Goal: Navigation & Orientation: Find specific page/section

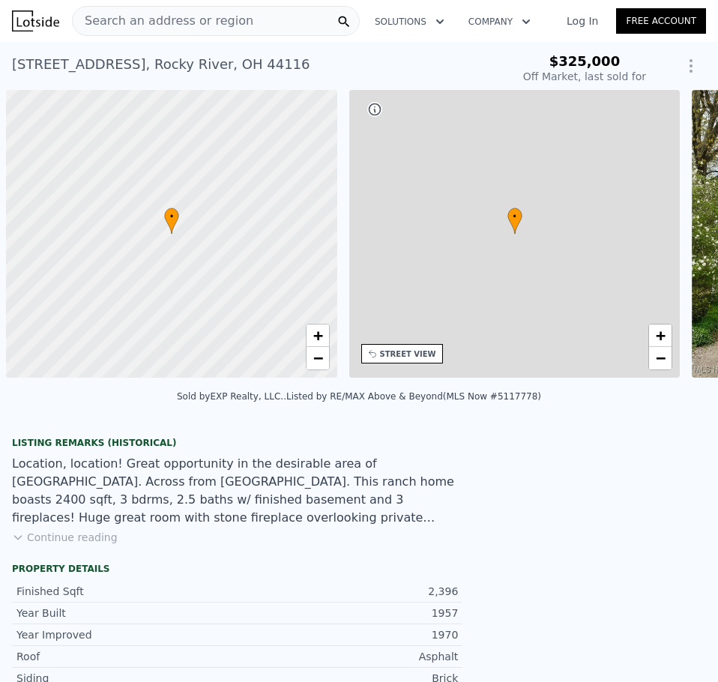
scroll to position [0, 6]
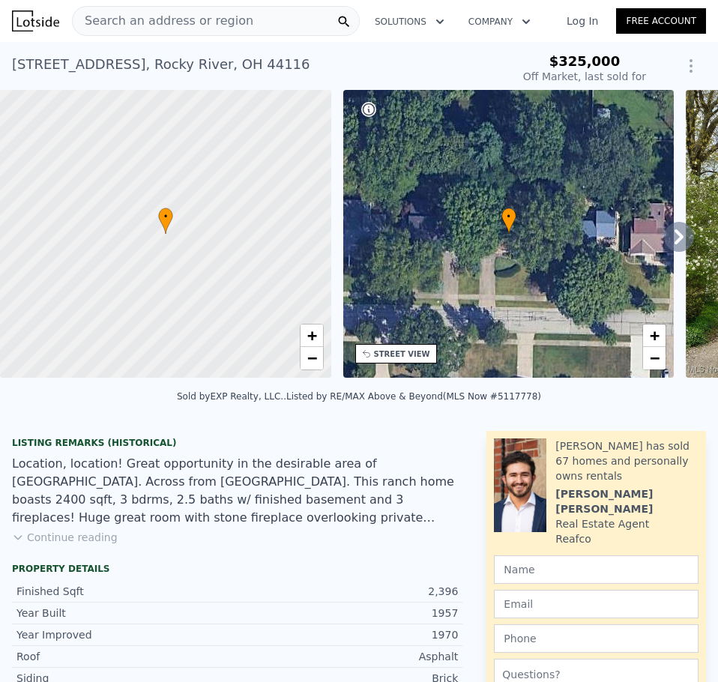
click at [674, 236] on icon at bounding box center [679, 237] width 30 height 30
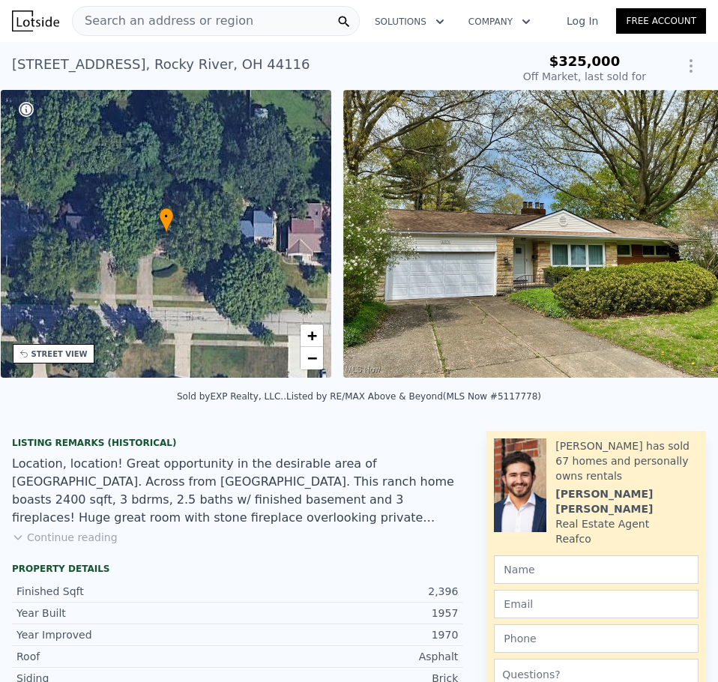
scroll to position [0, 349]
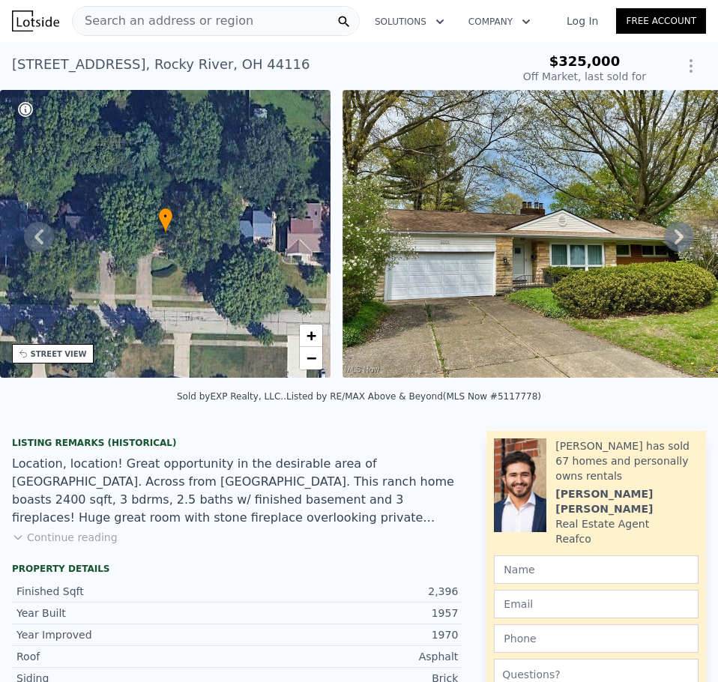
click at [674, 236] on div "• + − • + − STREET VIEW Loading... SATELLITE VIEW" at bounding box center [359, 236] width 718 height 293
click at [672, 238] on icon at bounding box center [679, 237] width 30 height 30
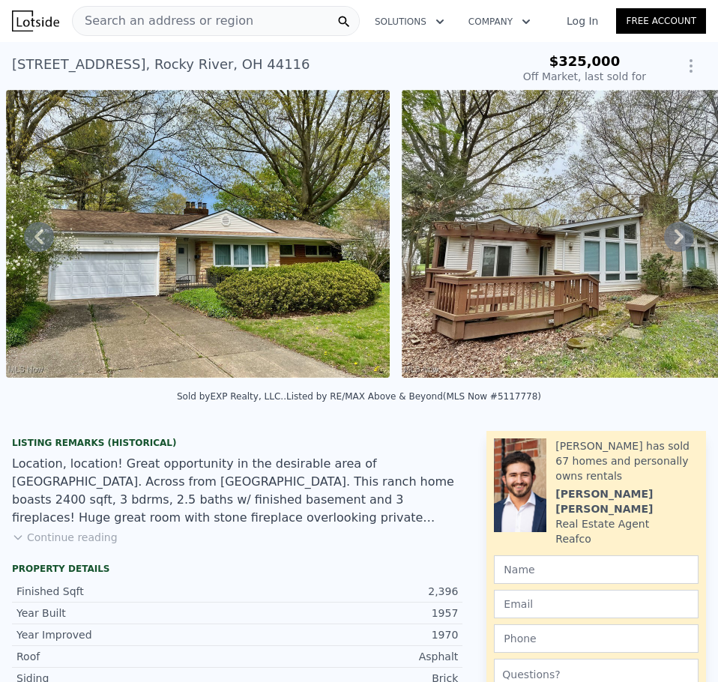
click at [672, 238] on icon at bounding box center [679, 237] width 30 height 30
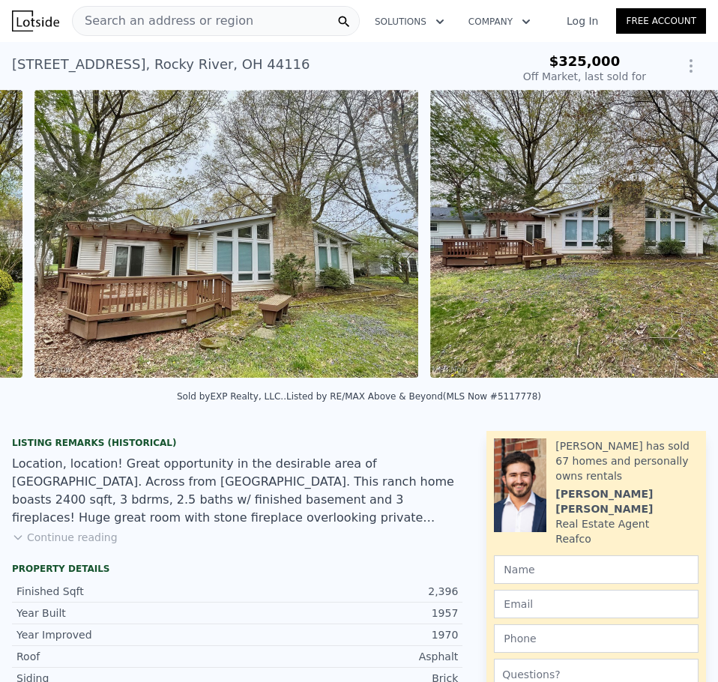
scroll to position [0, 1081]
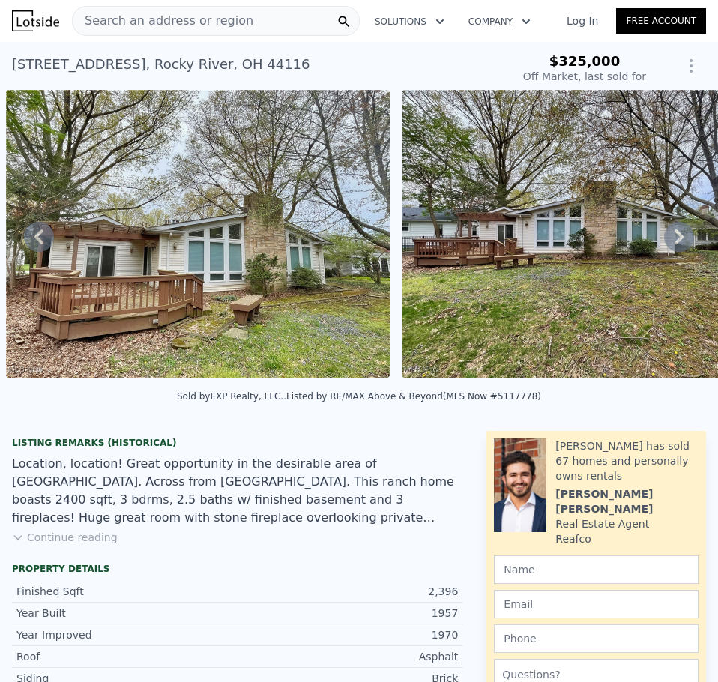
click at [674, 241] on icon at bounding box center [678, 236] width 9 height 15
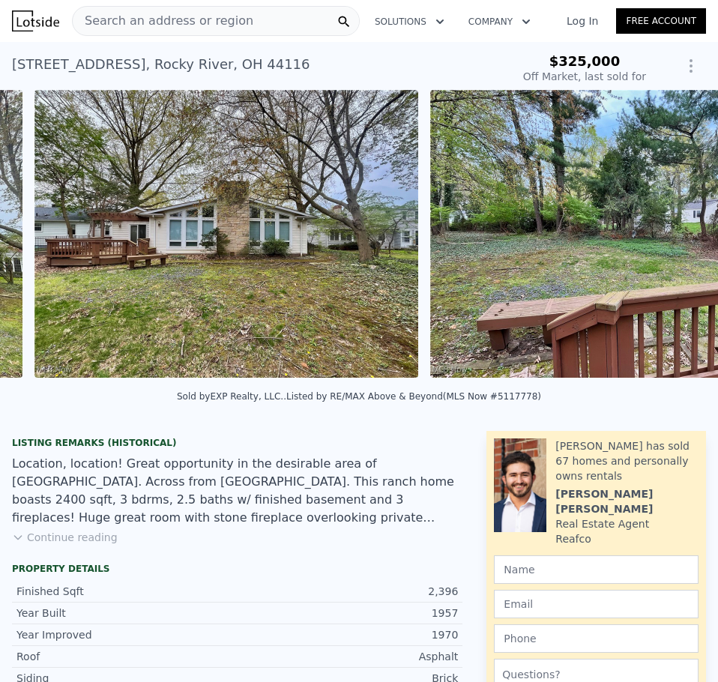
scroll to position [0, 1477]
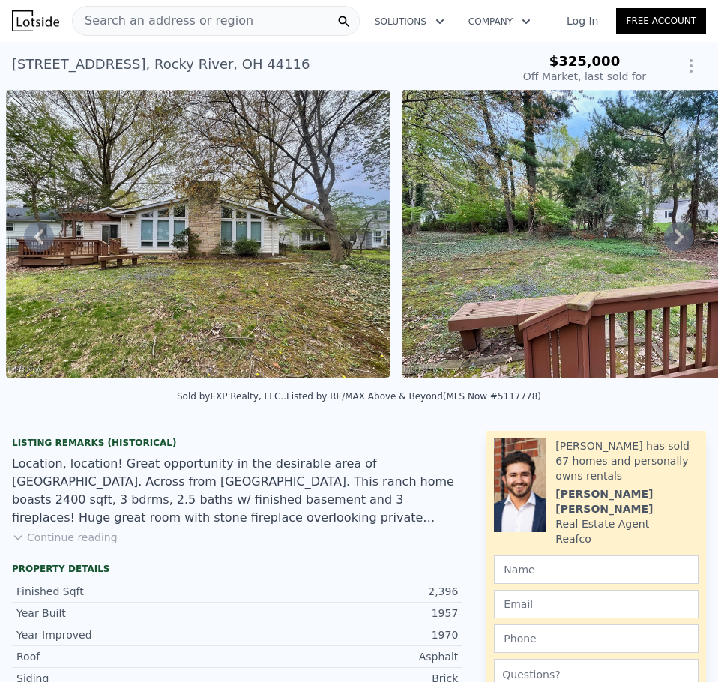
click at [674, 241] on icon at bounding box center [678, 236] width 9 height 15
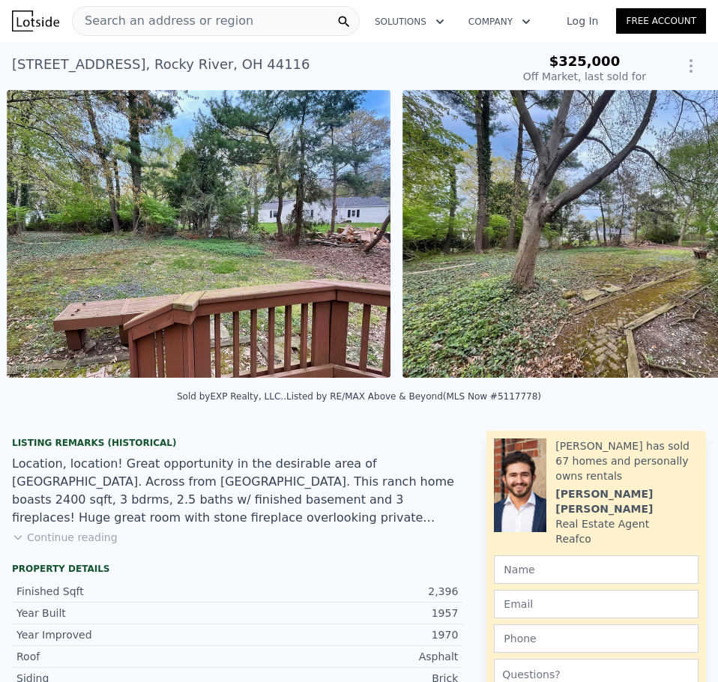
scroll to position [0, 1873]
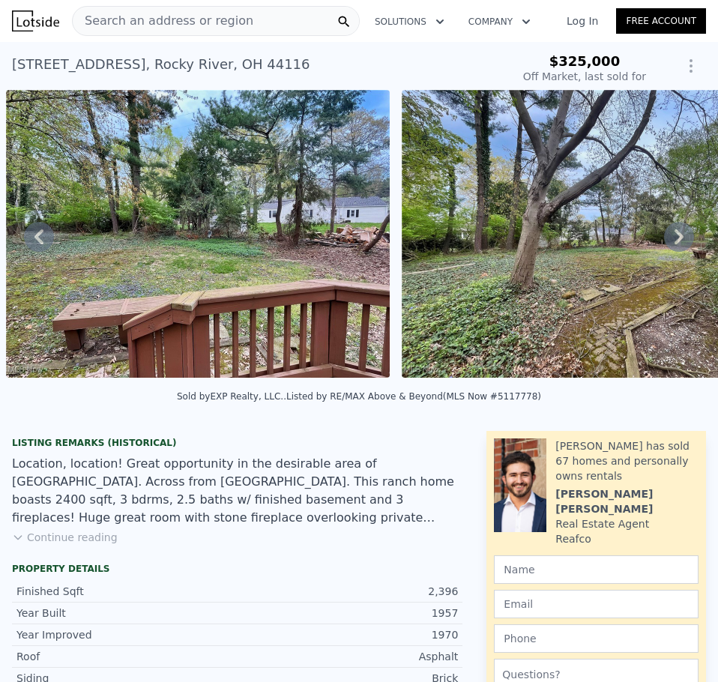
click at [674, 241] on icon at bounding box center [678, 236] width 9 height 15
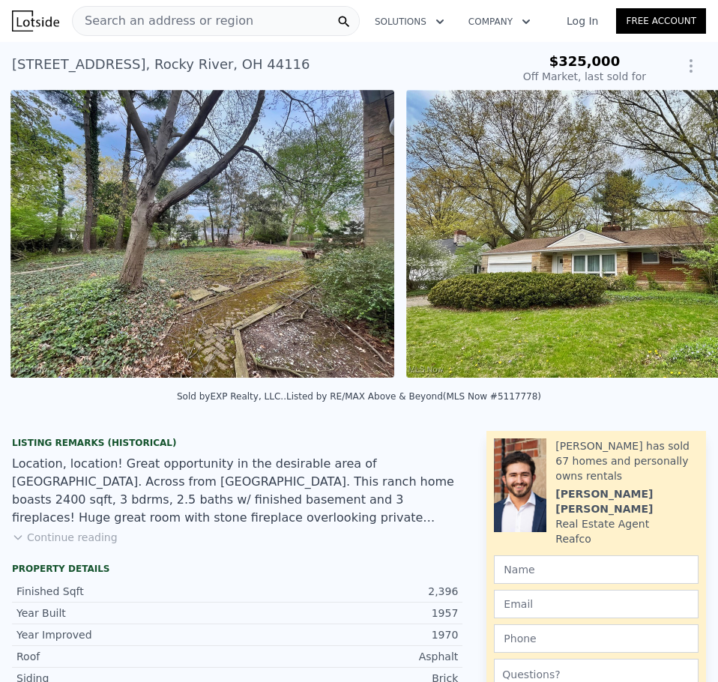
scroll to position [0, 2269]
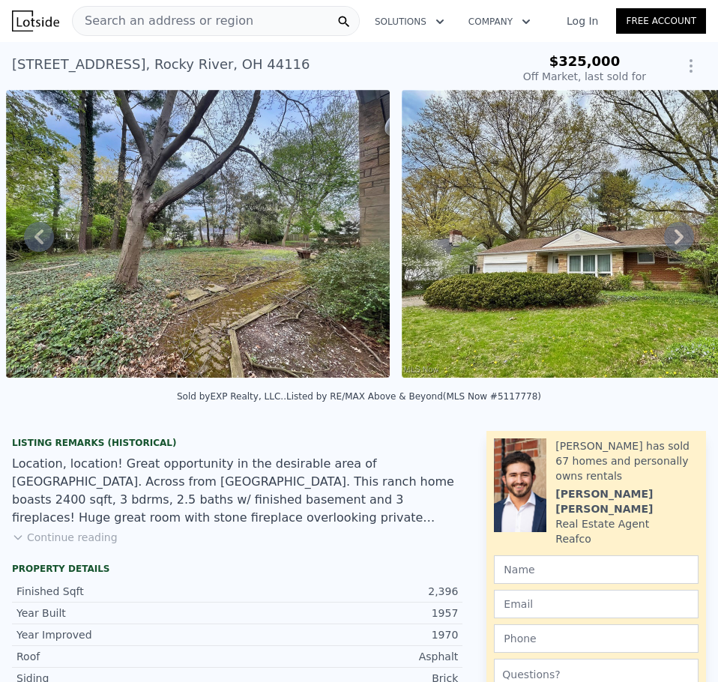
click at [674, 241] on icon at bounding box center [678, 236] width 9 height 15
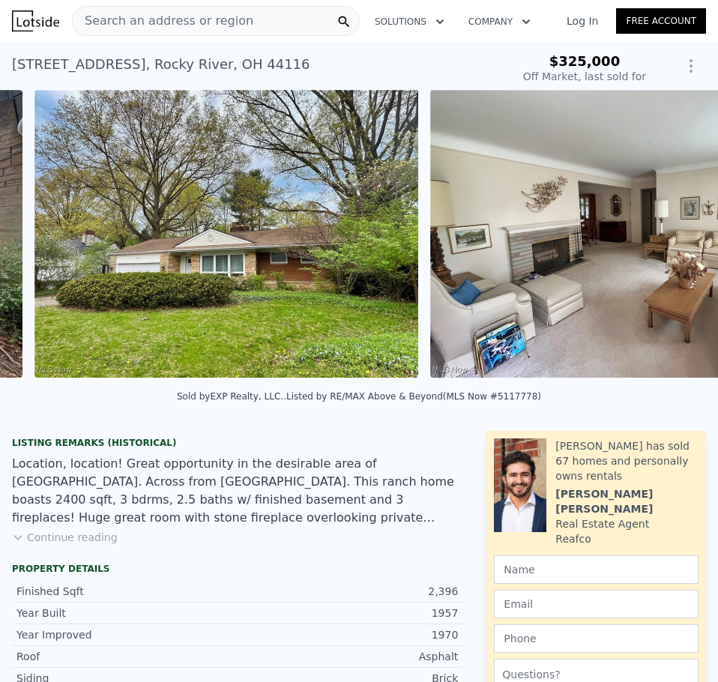
scroll to position [0, 2664]
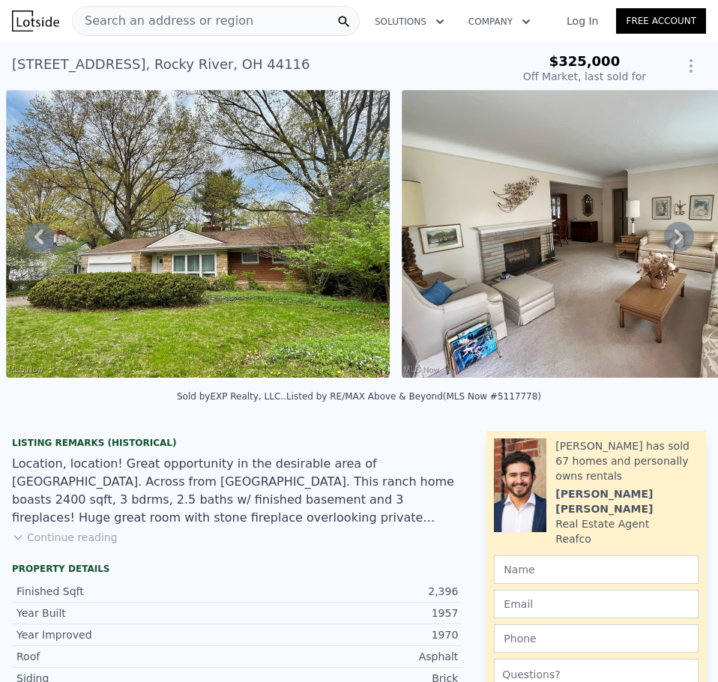
click at [674, 241] on icon at bounding box center [678, 236] width 9 height 15
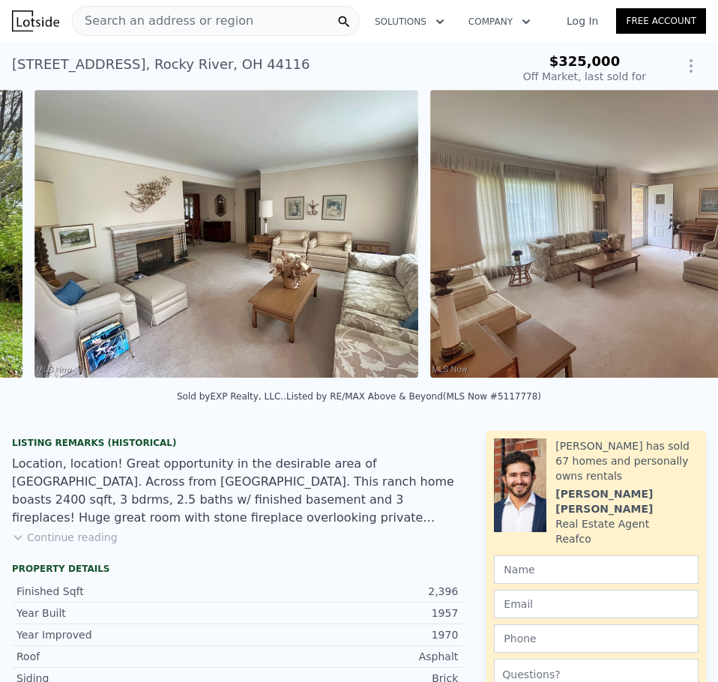
scroll to position [0, 3060]
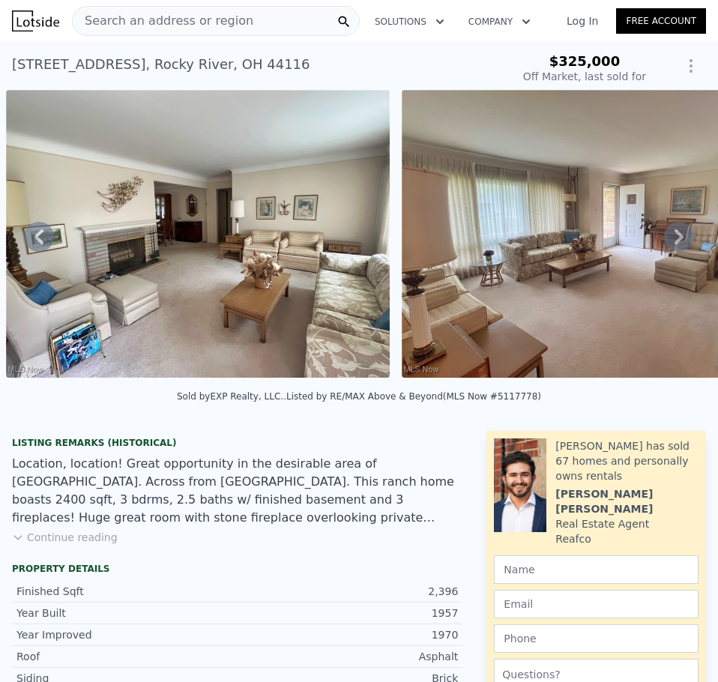
click at [674, 241] on icon at bounding box center [678, 236] width 9 height 15
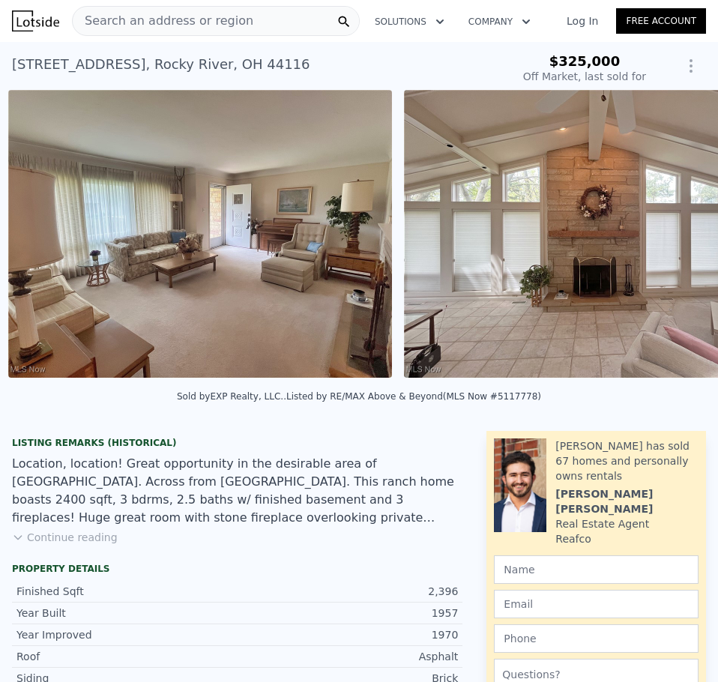
scroll to position [0, 3456]
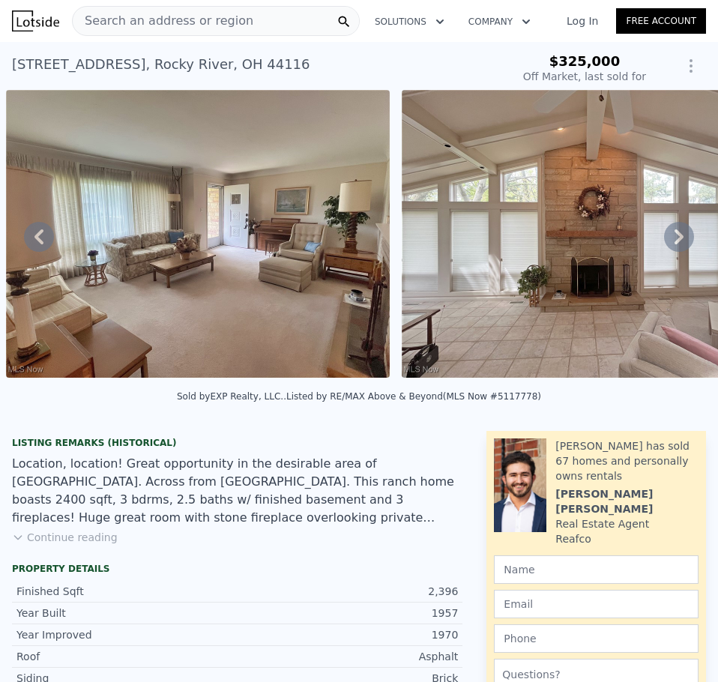
click at [674, 241] on icon at bounding box center [678, 236] width 9 height 15
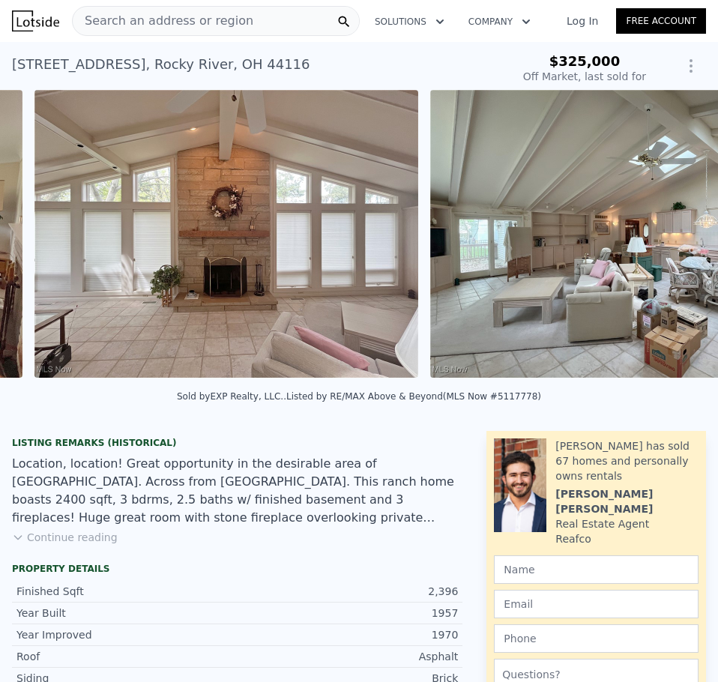
scroll to position [0, 3851]
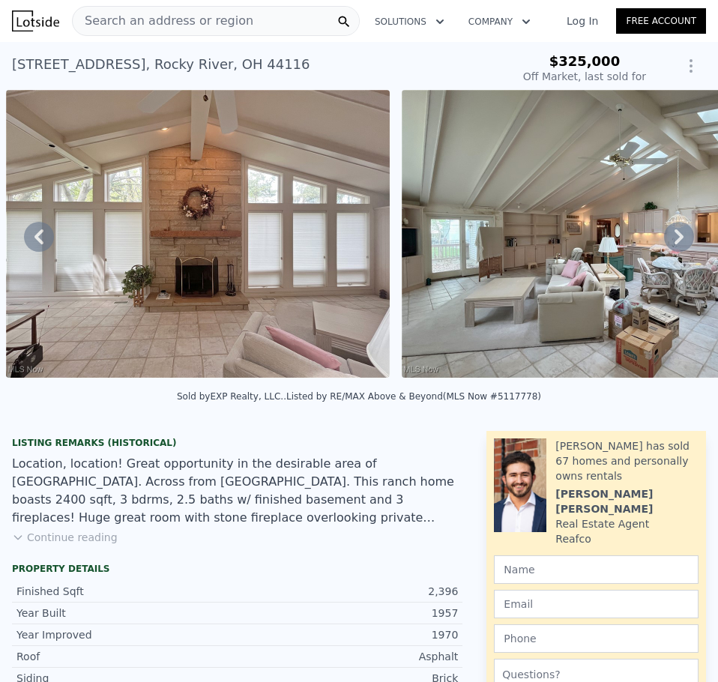
click at [674, 241] on icon at bounding box center [678, 236] width 9 height 15
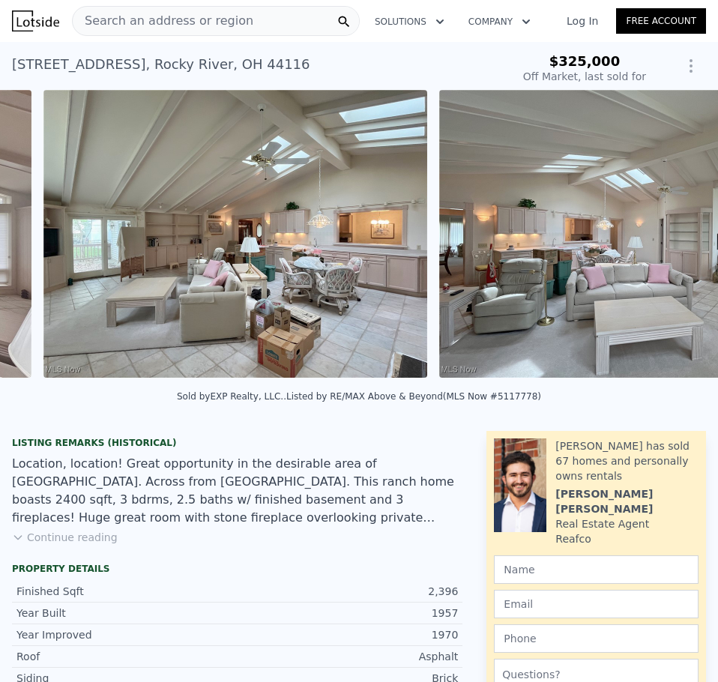
scroll to position [0, 4247]
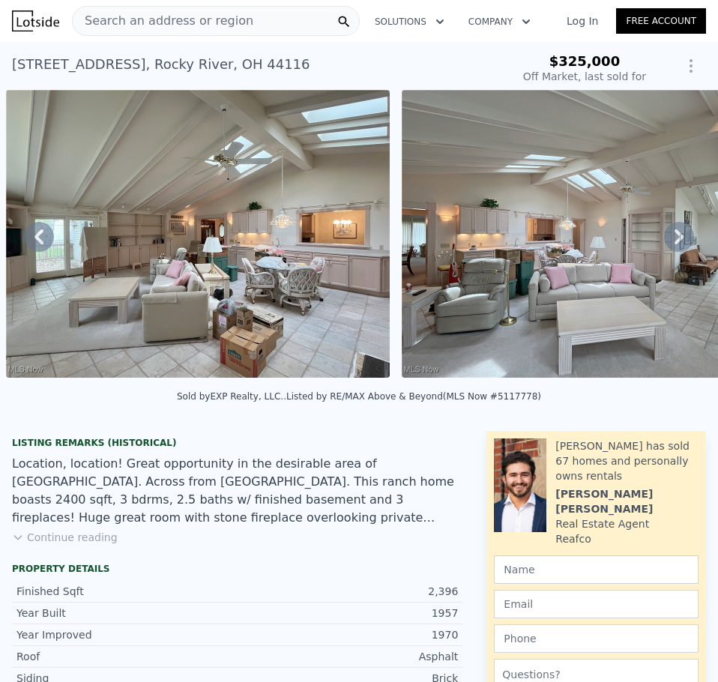
click at [674, 241] on icon at bounding box center [678, 236] width 9 height 15
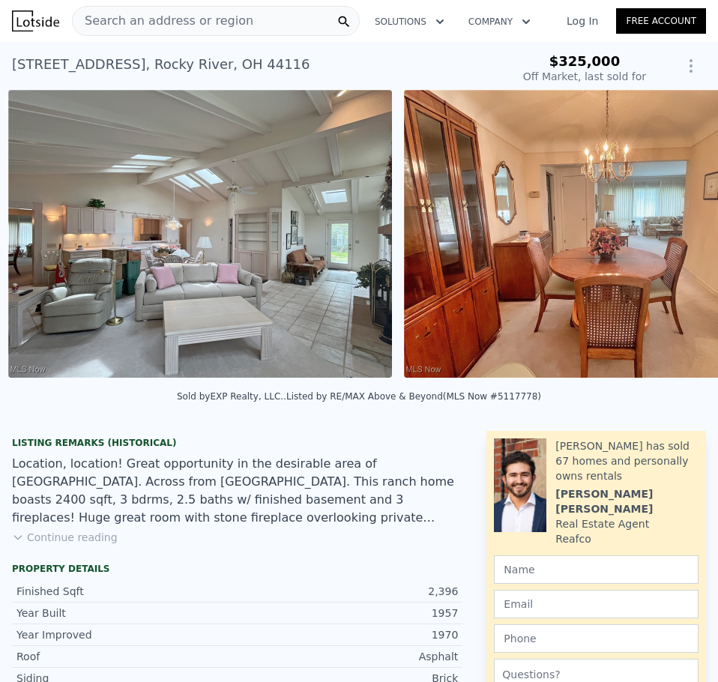
scroll to position [0, 4643]
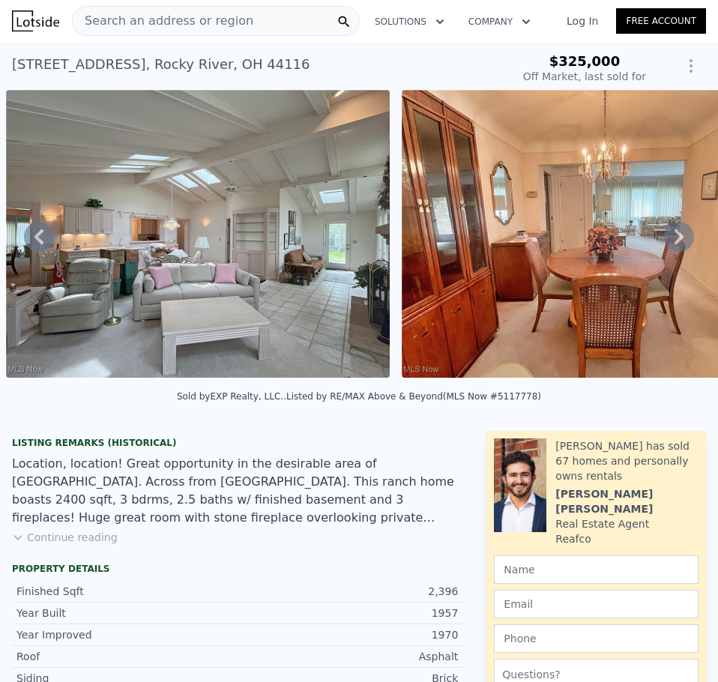
click at [674, 241] on icon at bounding box center [678, 236] width 9 height 15
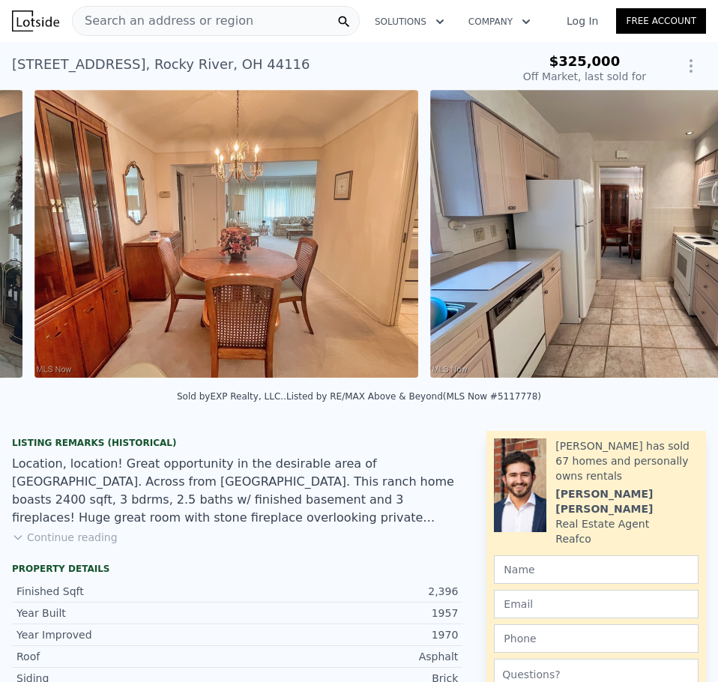
scroll to position [0, 5038]
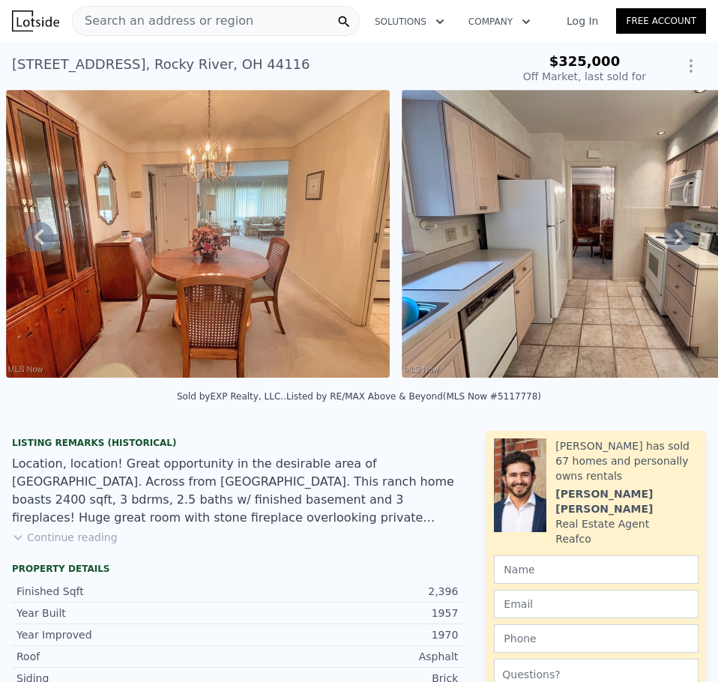
click at [674, 241] on icon at bounding box center [678, 236] width 9 height 15
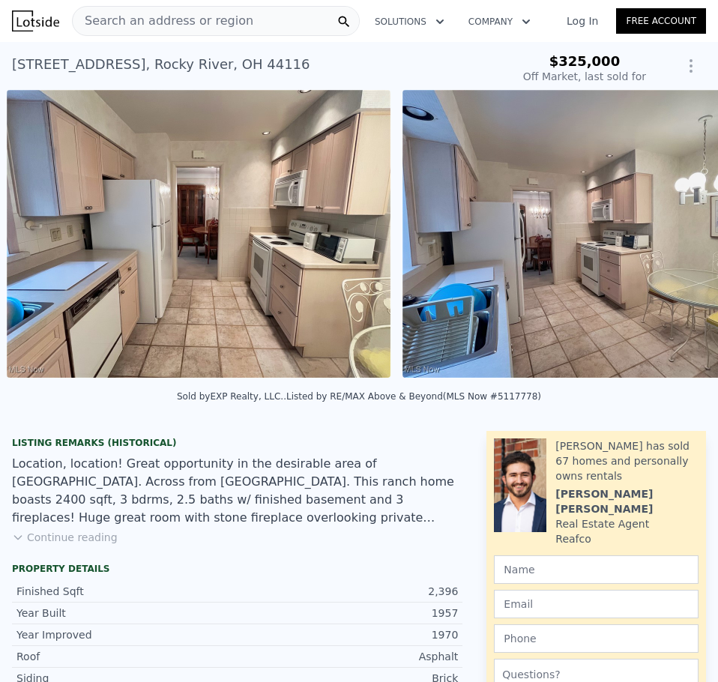
scroll to position [0, 5434]
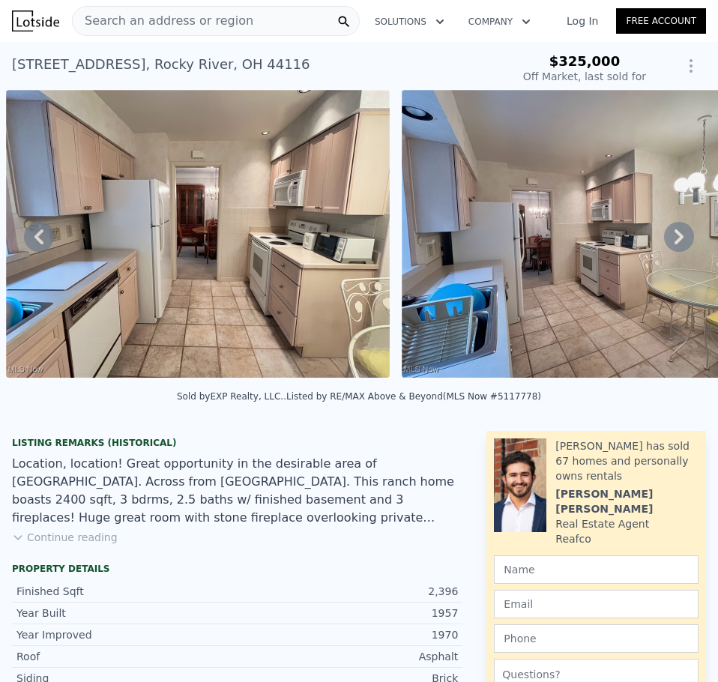
click at [674, 241] on icon at bounding box center [678, 236] width 9 height 15
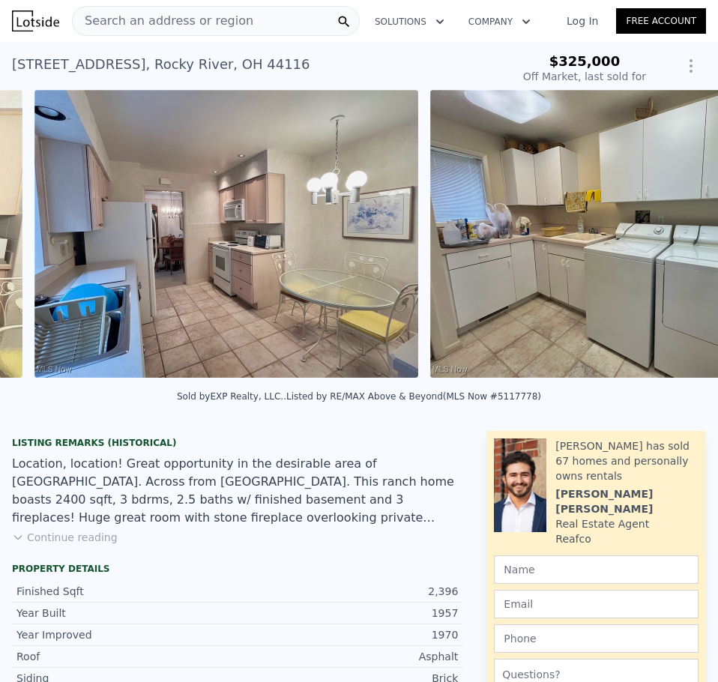
scroll to position [0, 5830]
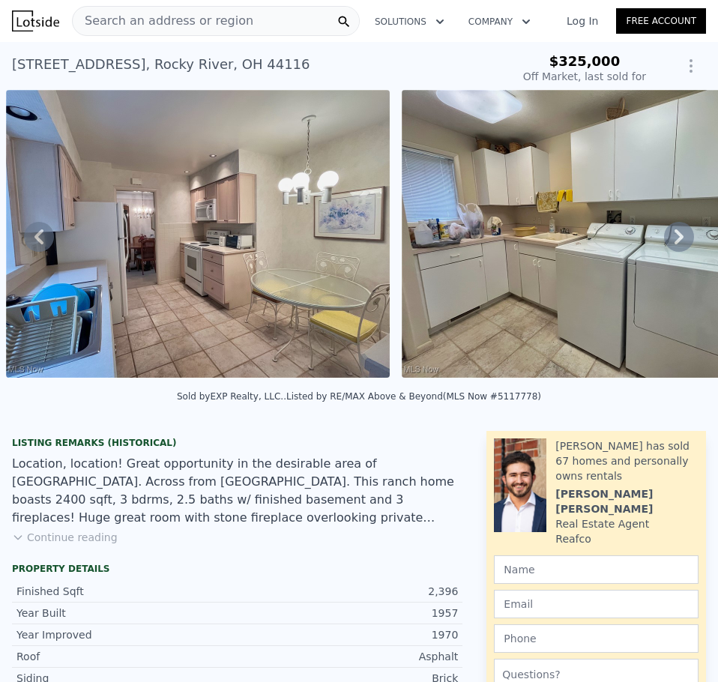
click at [674, 241] on icon at bounding box center [678, 236] width 9 height 15
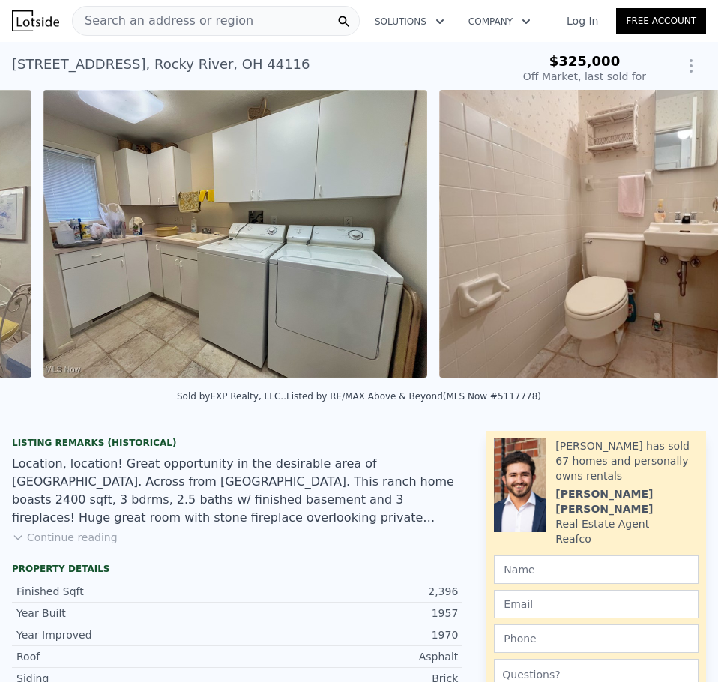
scroll to position [0, 6226]
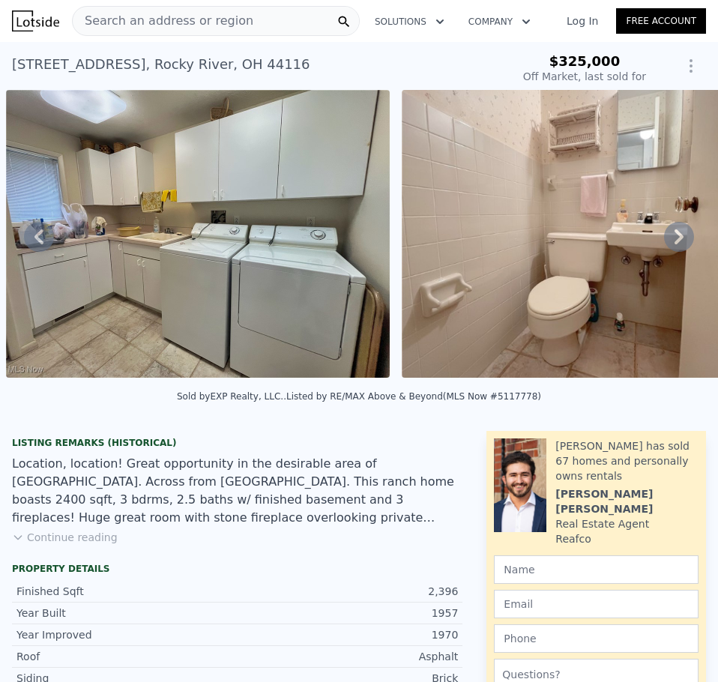
click at [674, 241] on icon at bounding box center [678, 236] width 9 height 15
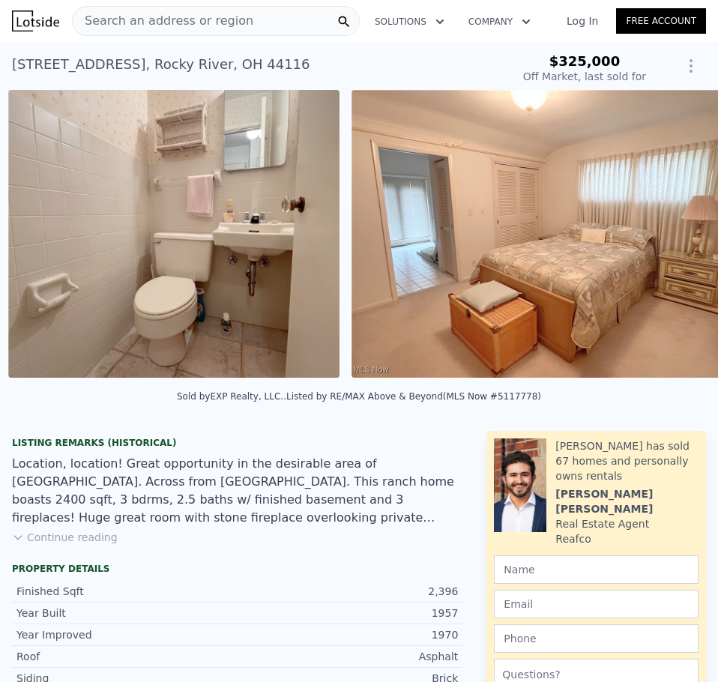
scroll to position [0, 6621]
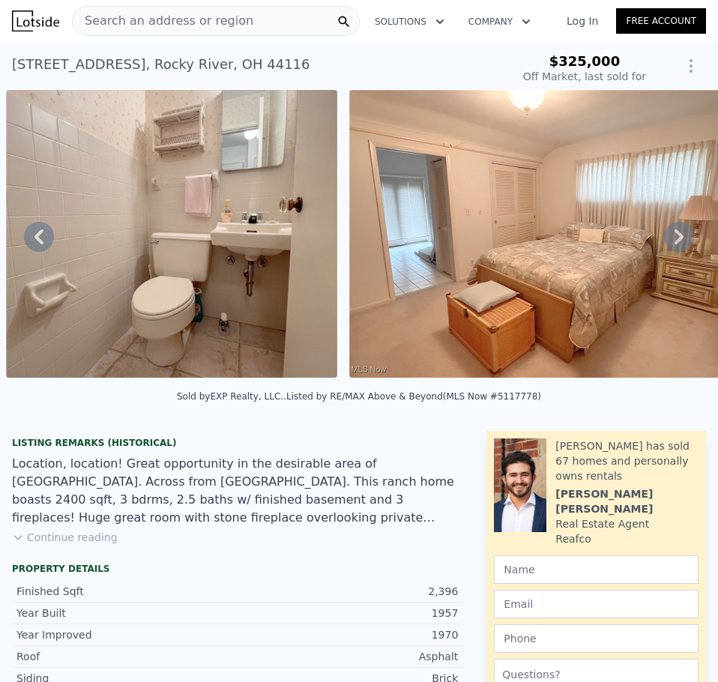
click at [674, 241] on icon at bounding box center [678, 236] width 9 height 15
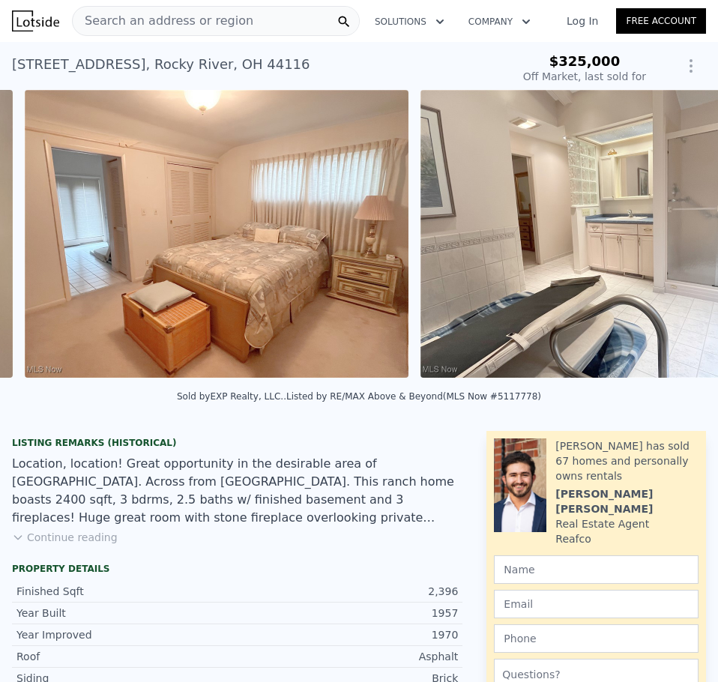
scroll to position [0, 6965]
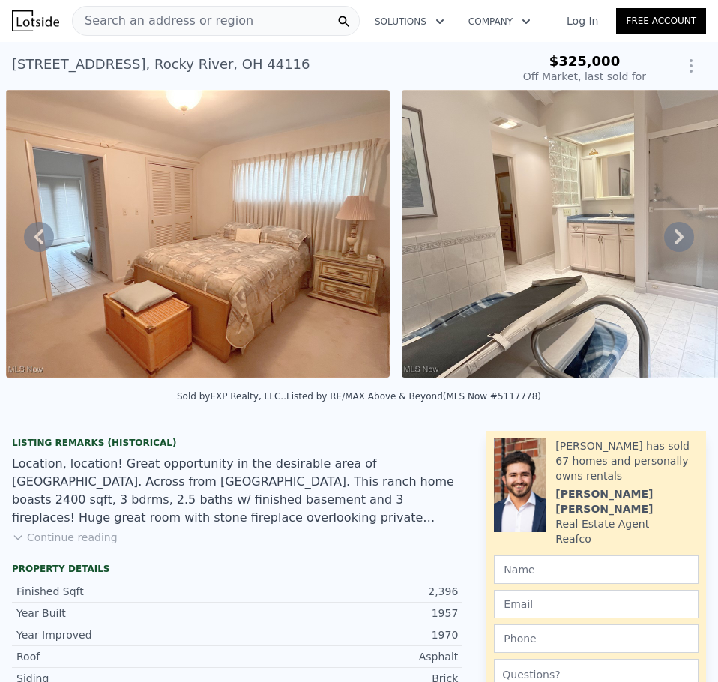
click at [674, 241] on icon at bounding box center [678, 236] width 9 height 15
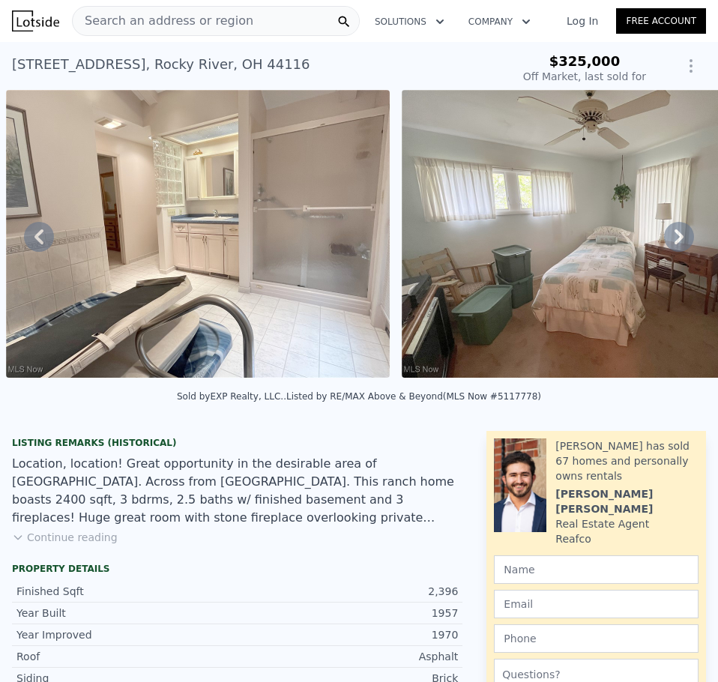
click at [674, 241] on icon at bounding box center [678, 236] width 9 height 15
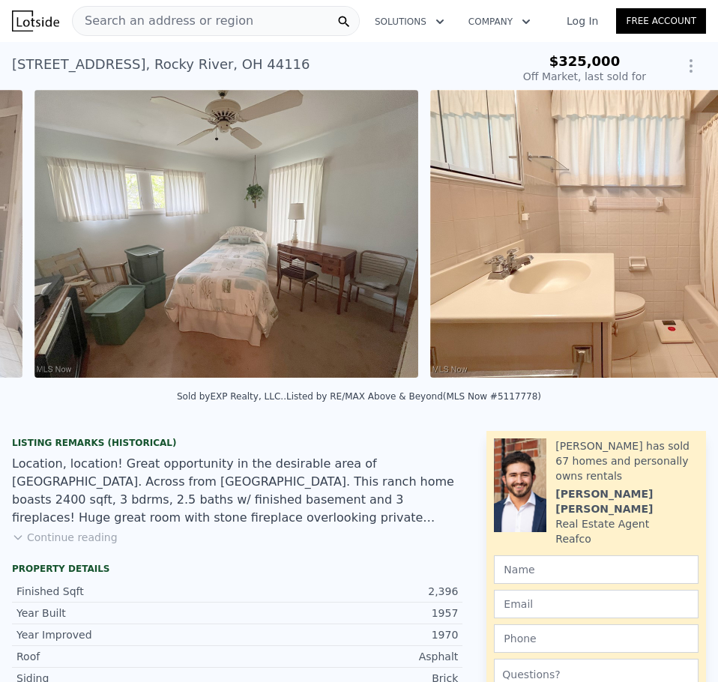
scroll to position [0, 7756]
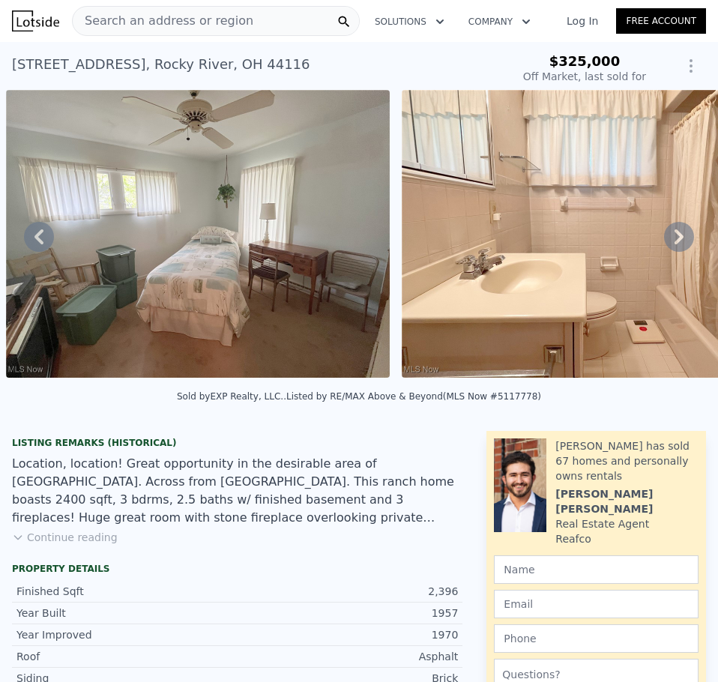
click at [674, 241] on icon at bounding box center [678, 236] width 9 height 15
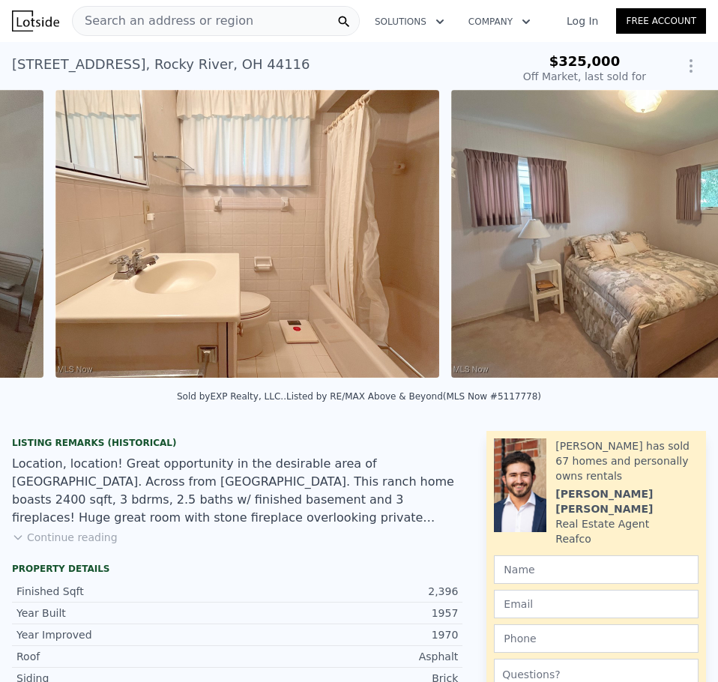
scroll to position [0, 8152]
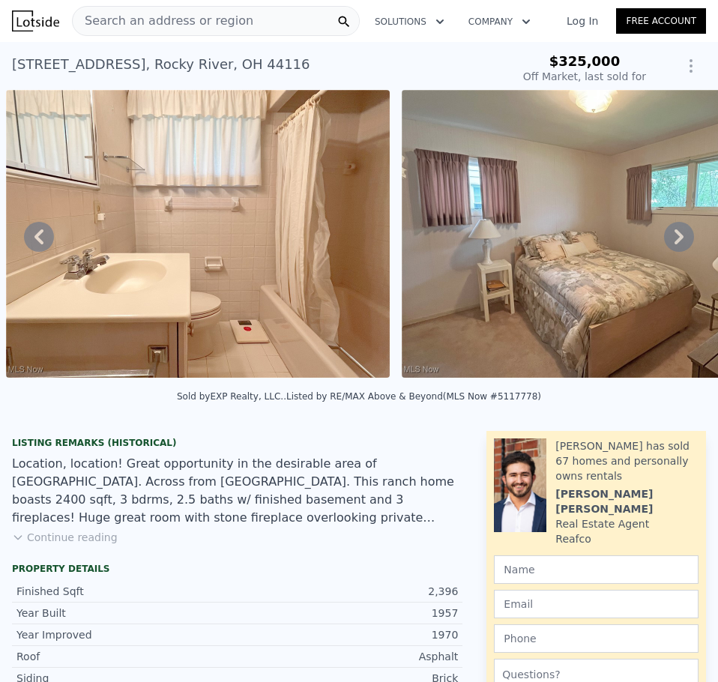
click at [674, 241] on icon at bounding box center [678, 236] width 9 height 15
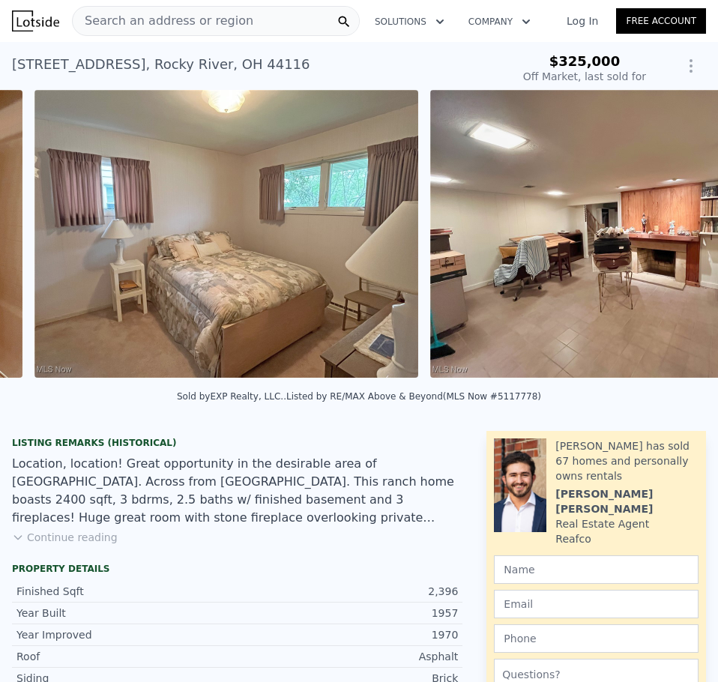
scroll to position [0, 8547]
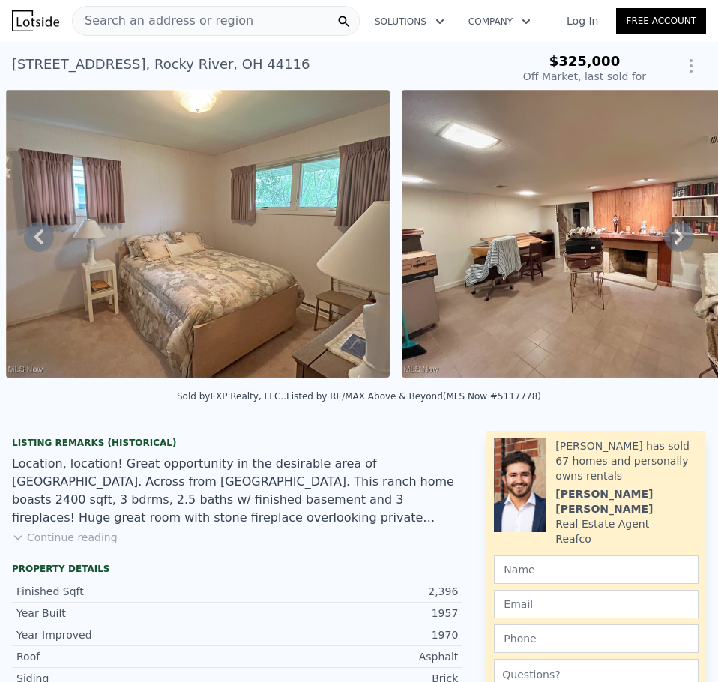
click at [674, 241] on icon at bounding box center [678, 236] width 9 height 15
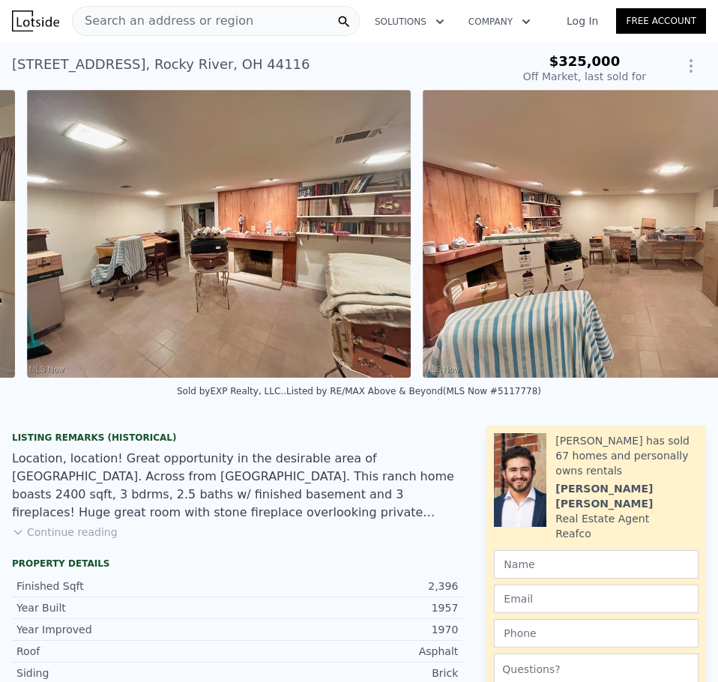
scroll to position [0, 8943]
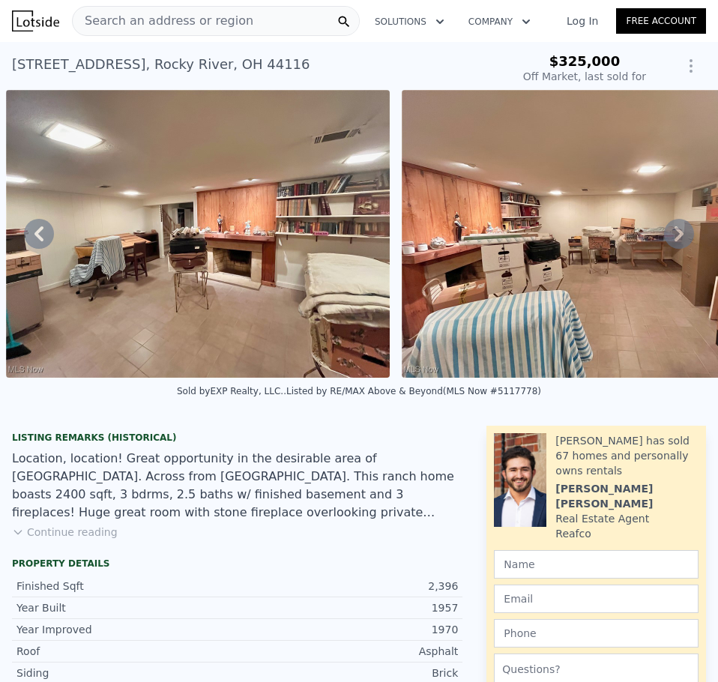
click at [674, 241] on icon at bounding box center [678, 233] width 9 height 15
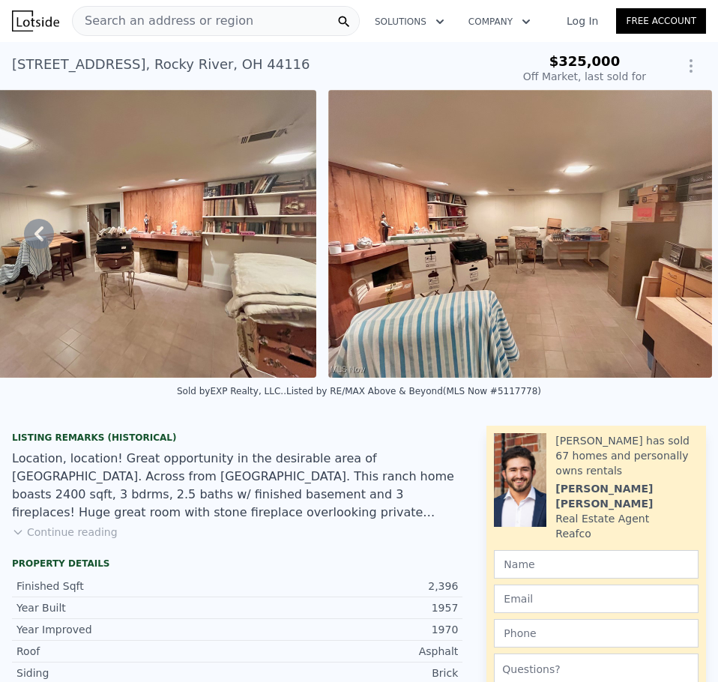
click at [670, 241] on img at bounding box center [520, 234] width 384 height 288
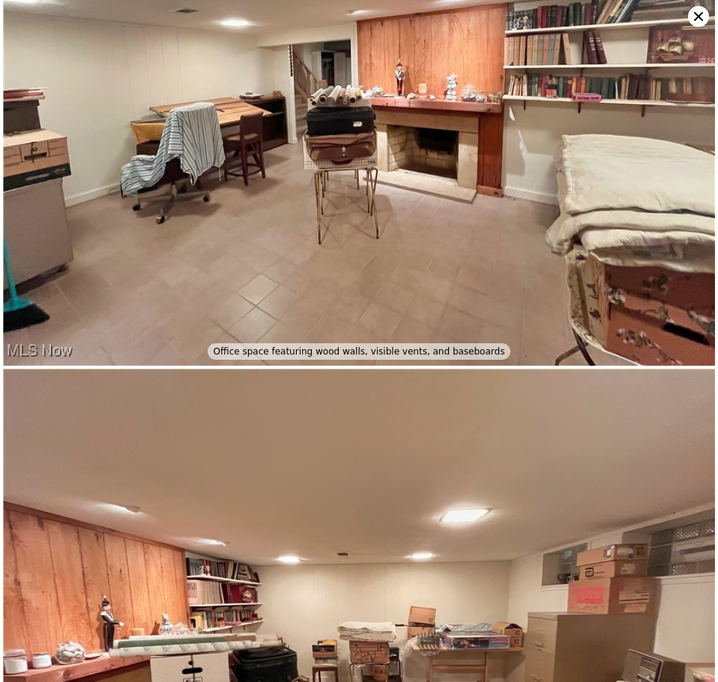
scroll to position [11522, 0]
